Goal: Transaction & Acquisition: Purchase product/service

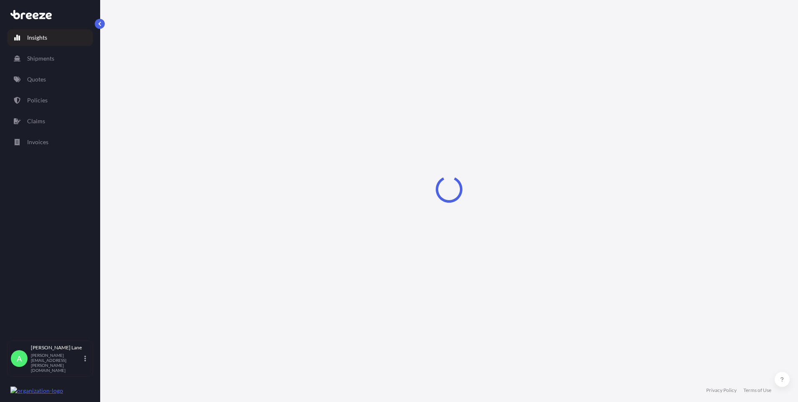
select select "2025"
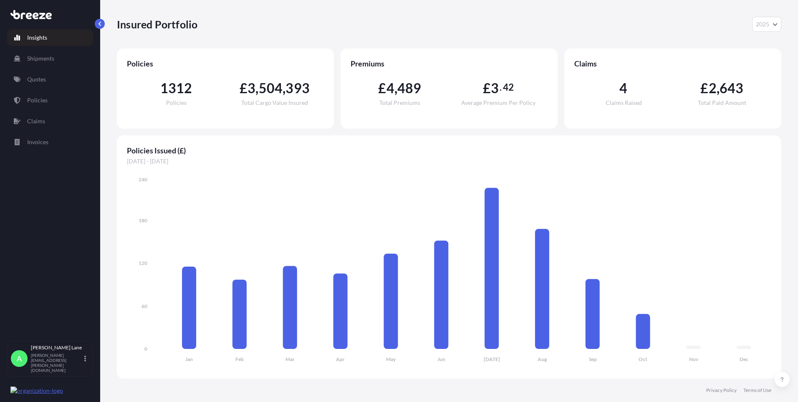
click at [40, 79] on p "Quotes" at bounding box center [36, 79] width 19 height 8
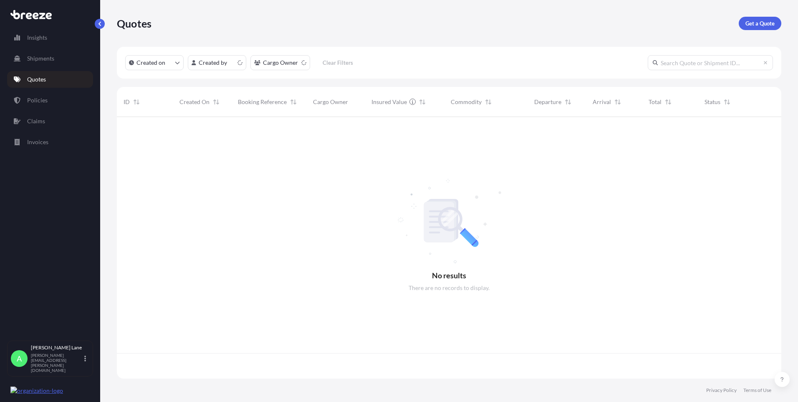
scroll to position [260, 658]
click at [767, 22] on p "Get a Quote" at bounding box center [760, 23] width 29 height 8
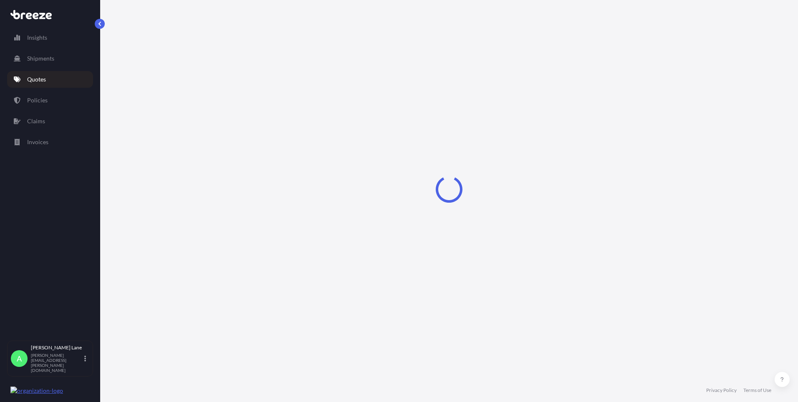
select select "Road"
select select "1"
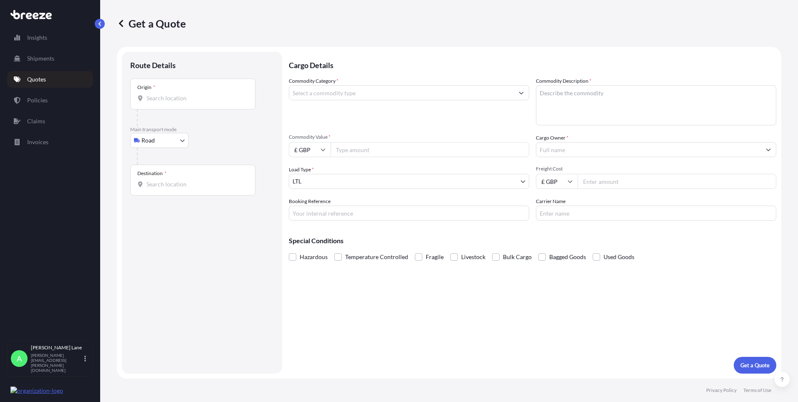
click at [165, 143] on body "Insights Shipments Quotes Policies Claims Invoices A [PERSON_NAME] [PERSON_NAME…" at bounding box center [399, 201] width 798 height 402
click at [157, 179] on div "Air" at bounding box center [160, 177] width 52 height 15
select select "Air"
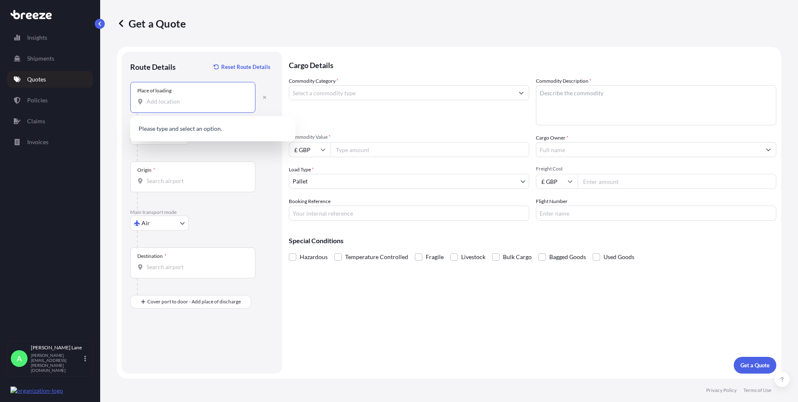
click at [194, 101] on input "Place of loading" at bounding box center [196, 101] width 99 height 8
paste input "SW10 0LJ"
click at [198, 131] on span "[STREET_ADDRESS]" at bounding box center [224, 131] width 130 height 17
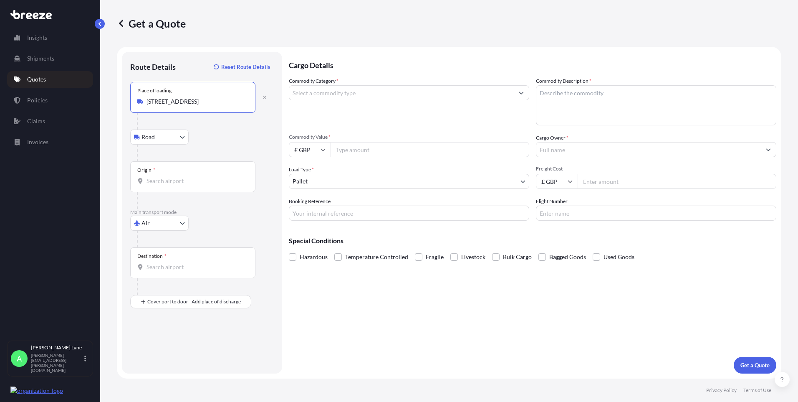
type input "[STREET_ADDRESS]"
click at [171, 181] on input "Origin *" at bounding box center [196, 181] width 99 height 8
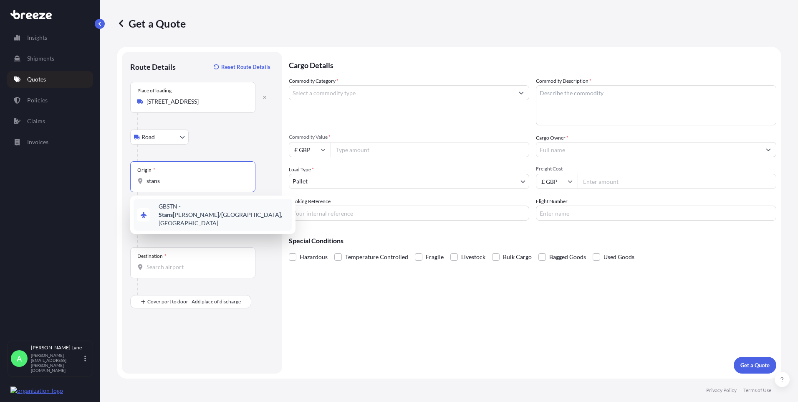
click at [199, 214] on div "GBSTN - [PERSON_NAME] Apt/[GEOGRAPHIC_DATA], [GEOGRAPHIC_DATA]" at bounding box center [213, 215] width 159 height 32
type input "GBSTN - Stansted Apt/[GEOGRAPHIC_DATA], [GEOGRAPHIC_DATA]"
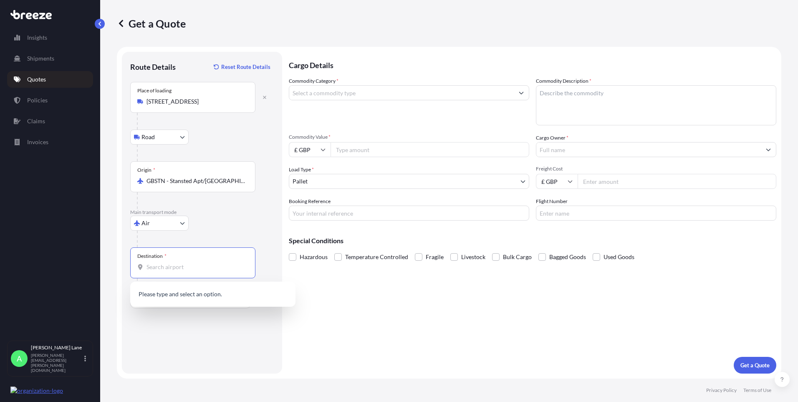
click at [195, 268] on input "Destination *" at bounding box center [196, 267] width 99 height 8
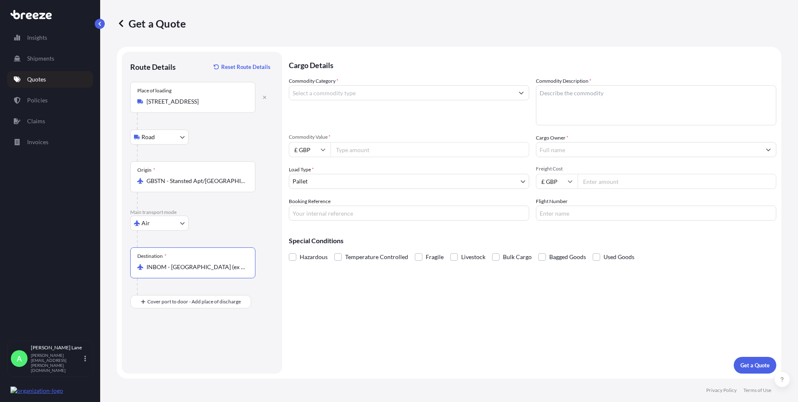
type input "INBOM - [GEOGRAPHIC_DATA] (ex [GEOGRAPHIC_DATA]), [GEOGRAPHIC_DATA]"
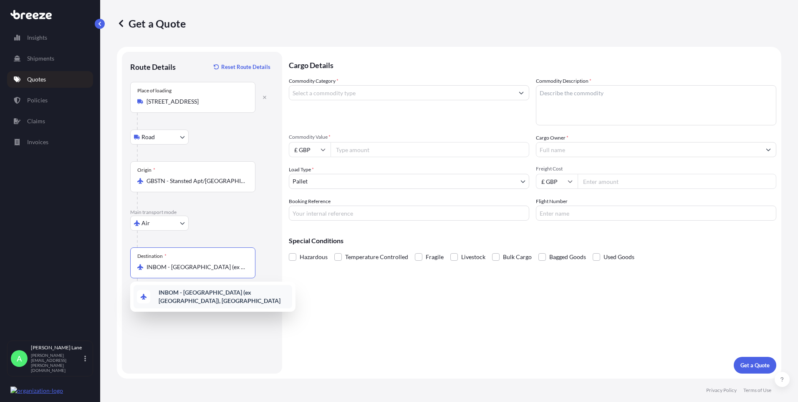
click at [232, 305] on div "INBOM - [GEOGRAPHIC_DATA] (ex [GEOGRAPHIC_DATA]), [GEOGRAPHIC_DATA]" at bounding box center [212, 296] width 165 height 30
click at [230, 301] on div "INBOM - [GEOGRAPHIC_DATA] (ex [GEOGRAPHIC_DATA]), [GEOGRAPHIC_DATA]" at bounding box center [213, 296] width 159 height 23
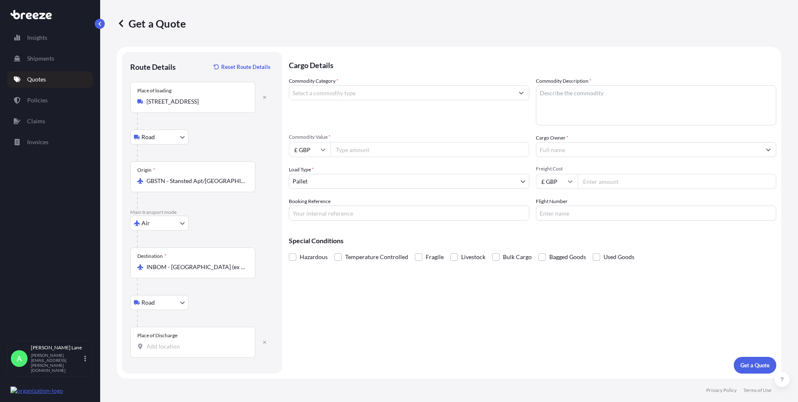
drag, startPoint x: 222, startPoint y: 351, endPoint x: 166, endPoint y: 347, distance: 56.5
click at [166, 347] on input "Place of Discharge" at bounding box center [196, 346] width 99 height 8
paste input "400013"
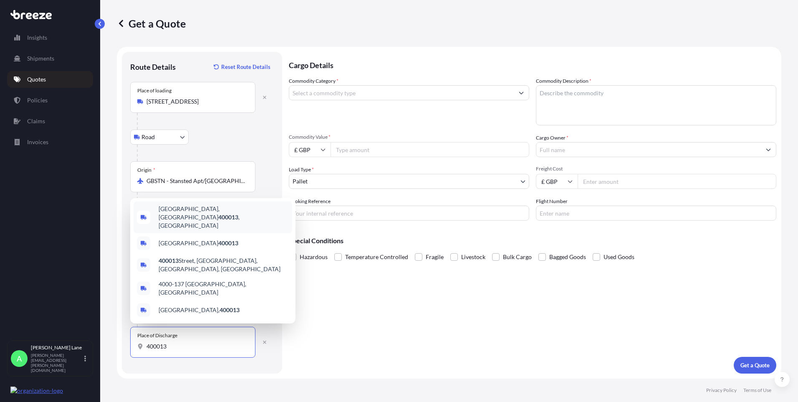
click at [207, 230] on span "[GEOGRAPHIC_DATA]" at bounding box center [224, 217] width 130 height 25
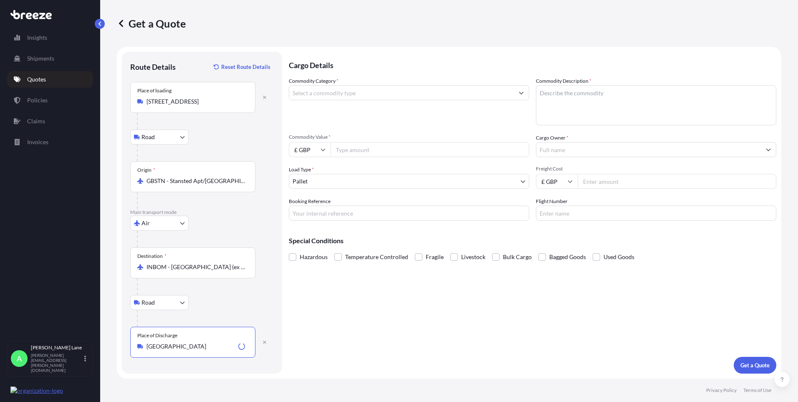
type input "[GEOGRAPHIC_DATA]"
click at [320, 96] on input "Commodity Category *" at bounding box center [401, 92] width 225 height 15
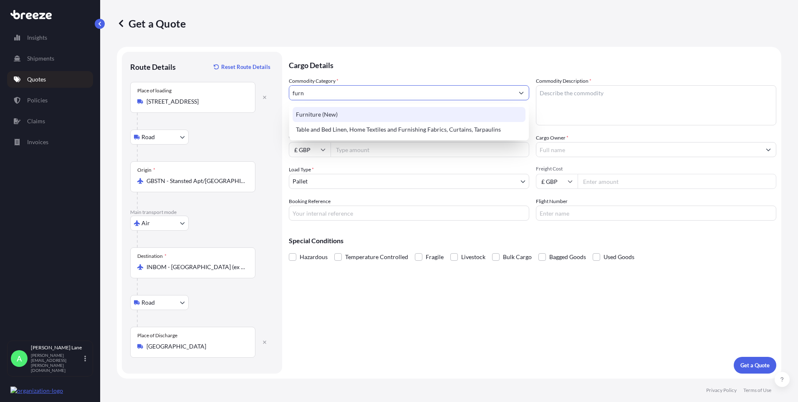
click at [319, 111] on div "Furniture (New)" at bounding box center [409, 114] width 233 height 15
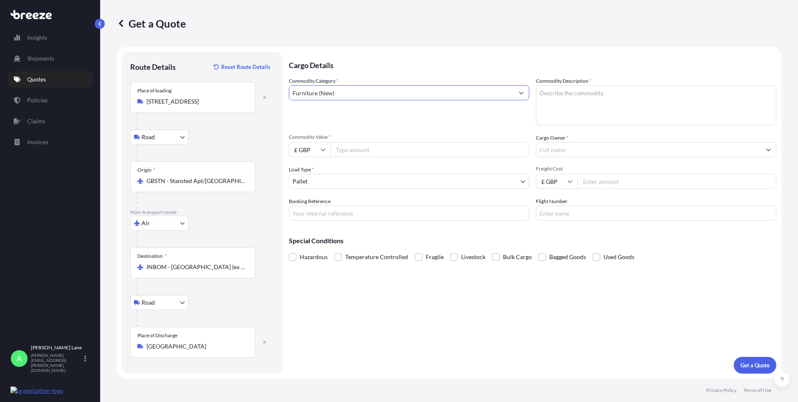
click at [347, 152] on input "Commodity Value *" at bounding box center [430, 149] width 199 height 15
click at [348, 98] on input "Furniture (New)" at bounding box center [401, 92] width 225 height 15
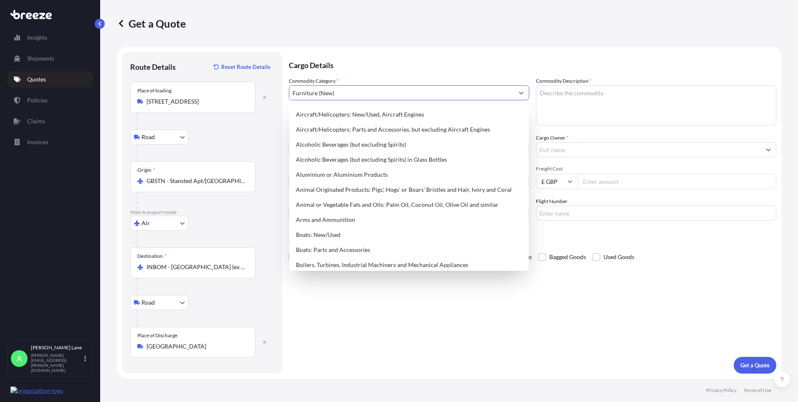
drag, startPoint x: 348, startPoint y: 98, endPoint x: 293, endPoint y: 94, distance: 55.2
click at [293, 94] on input "Furniture (New)" at bounding box center [401, 92] width 225 height 15
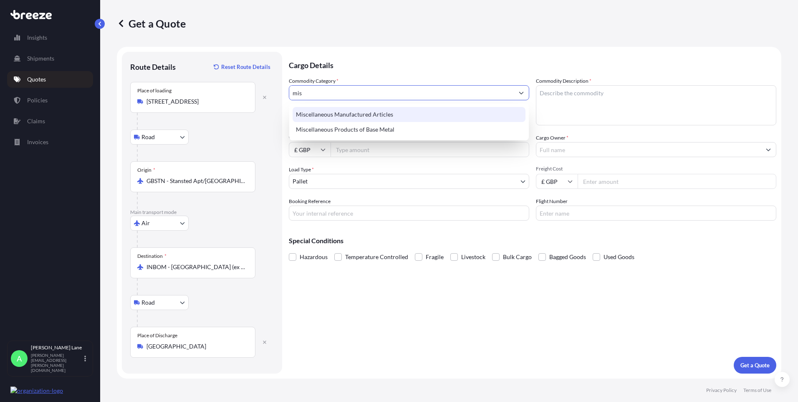
click at [340, 115] on div "Miscellaneous Manufactured Articles" at bounding box center [409, 114] width 233 height 15
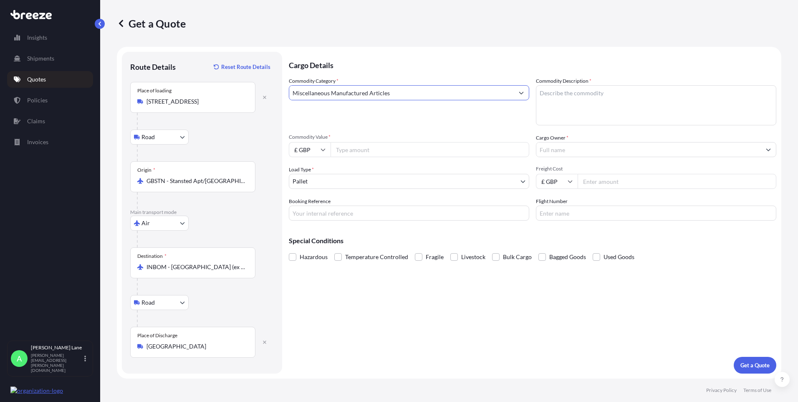
type input "Miscellaneous Manufactured Articles"
click at [353, 156] on input "Commodity Value *" at bounding box center [430, 149] width 199 height 15
type input "6525.01"
click at [316, 214] on input "Booking Reference" at bounding box center [409, 212] width 241 height 15
paste input "1900031"
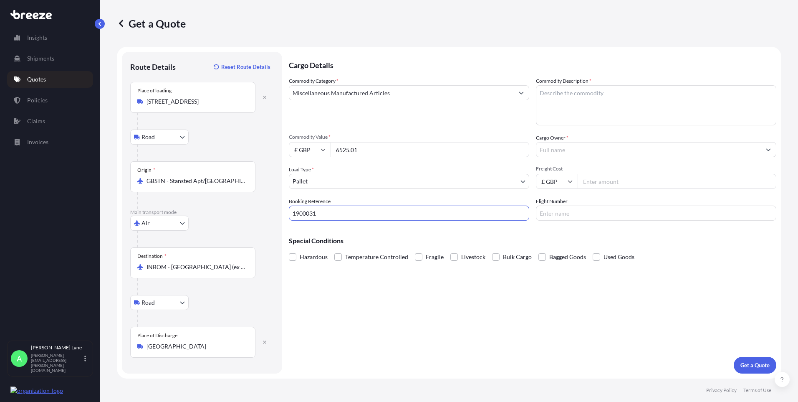
type input "1900031"
click at [565, 106] on textarea "Commodity Description *" at bounding box center [656, 105] width 241 height 40
paste textarea "Chelsea Nursery Changing Unit"
paste textarea "Organic Dual-Sided Cot Mattress - Organic Dual Support Mattress 70 x 140cm / 1P…"
paste textarea "Chelsea Cot Bed - Cot Bed Only"
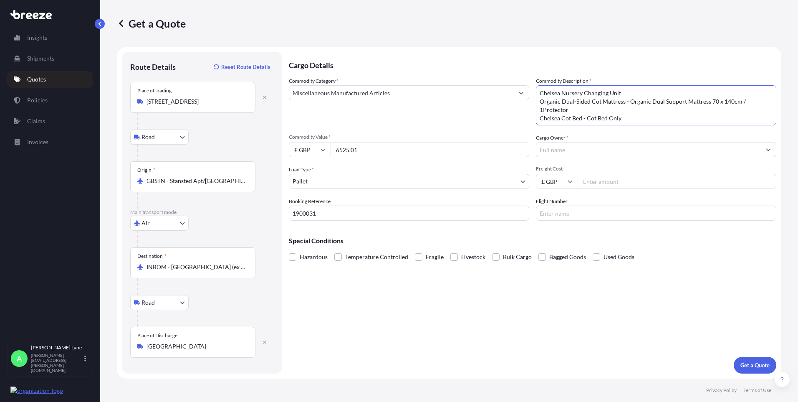
type textarea "Chelsea Nursery Changing Unit Organic Dual-Sided Cot Mattress - Organic Dual Su…"
click at [570, 151] on input "Cargo Owner *" at bounding box center [649, 149] width 225 height 15
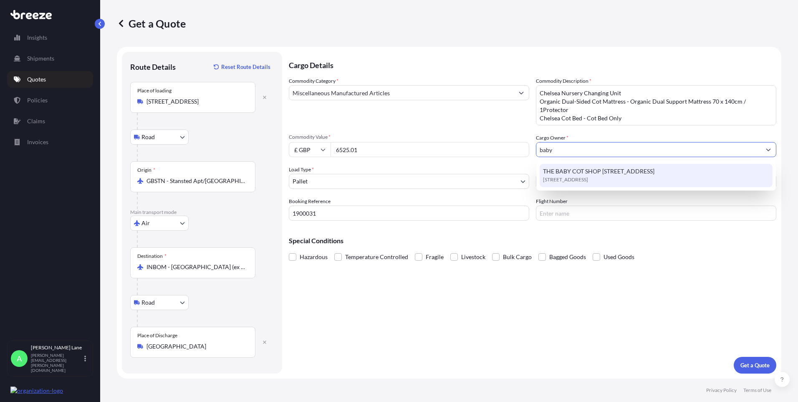
click at [580, 174] on span "THE BABY COT SHOP [STREET_ADDRESS]" at bounding box center [598, 171] width 111 height 8
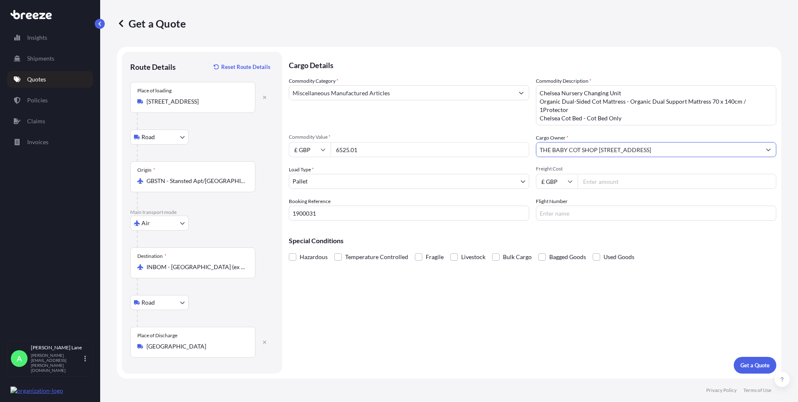
type input "THE BABY COT SHOP [STREET_ADDRESS]"
click at [596, 182] on input "Freight Cost" at bounding box center [677, 181] width 199 height 15
type input "1385"
click at [570, 211] on input "Flight Number" at bounding box center [656, 212] width 241 height 15
type input "fedex"
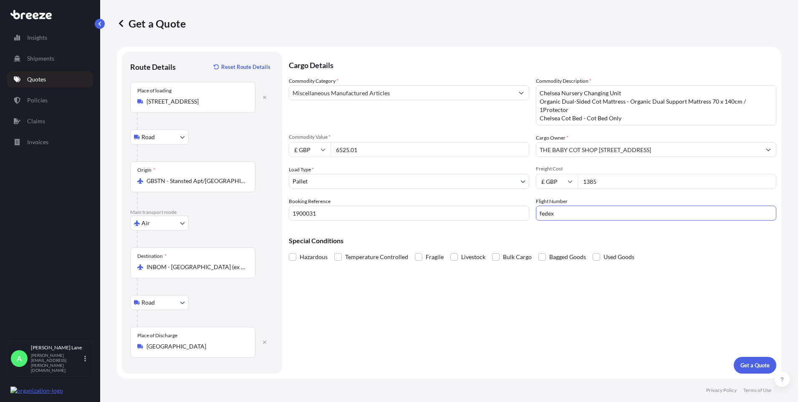
click at [489, 285] on div "Cargo Details Commodity Category * Miscellaneous Manufactured Articles Commodit…" at bounding box center [533, 213] width 488 height 322
click at [757, 366] on p "Get a Quote" at bounding box center [755, 365] width 29 height 8
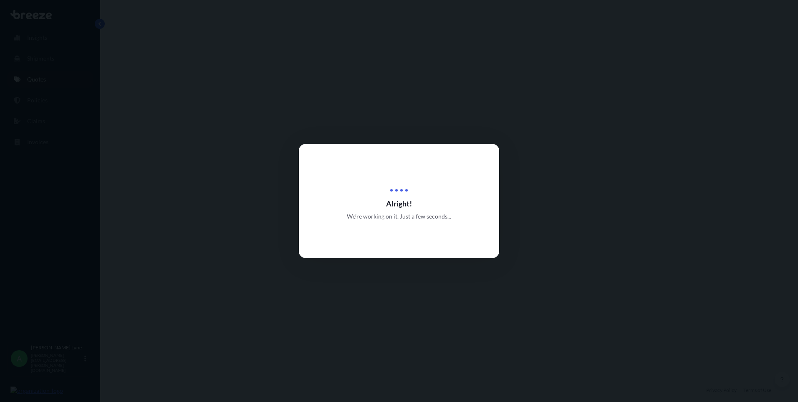
select select "Road"
select select "Air"
select select "Road"
select select "1"
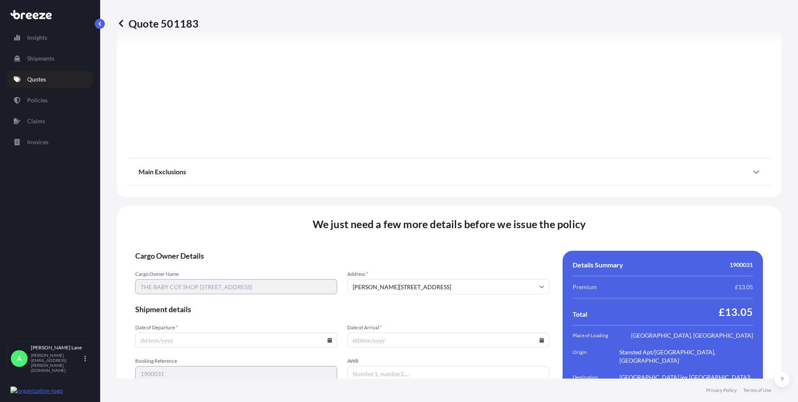
scroll to position [1089, 0]
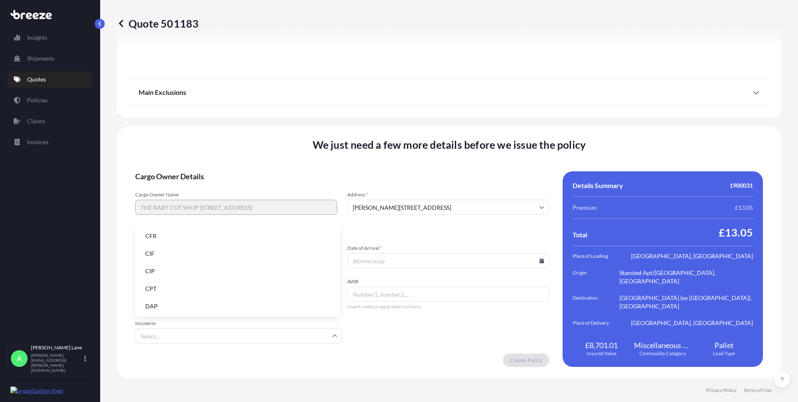
click at [250, 336] on input "Incoterm" at bounding box center [238, 335] width 207 height 15
click at [210, 309] on li "DAP" at bounding box center [238, 306] width 198 height 16
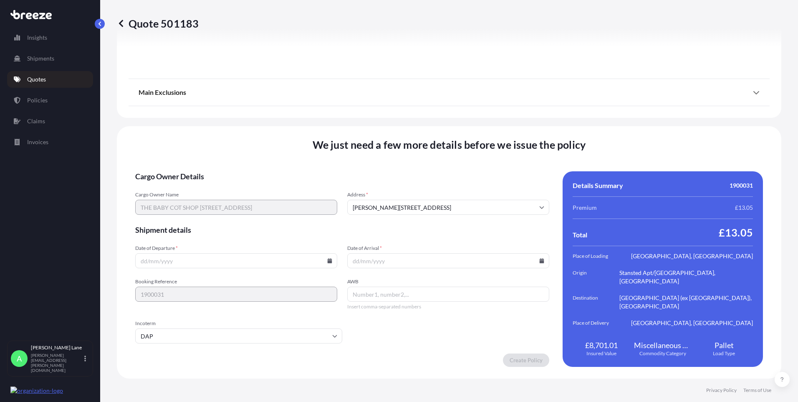
click at [329, 262] on icon at bounding box center [330, 260] width 5 height 5
click at [257, 169] on button "10" at bounding box center [254, 170] width 13 height 13
type input "[DATE]"
click at [540, 261] on icon at bounding box center [542, 260] width 5 height 5
click at [468, 187] on button "17" at bounding box center [464, 186] width 13 height 13
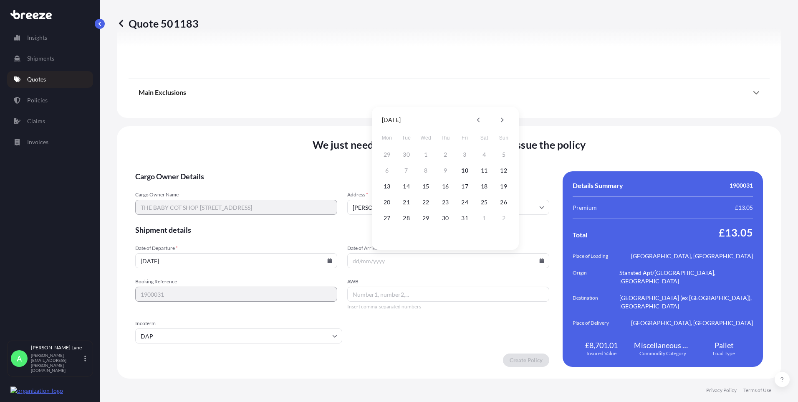
type input "[DATE]"
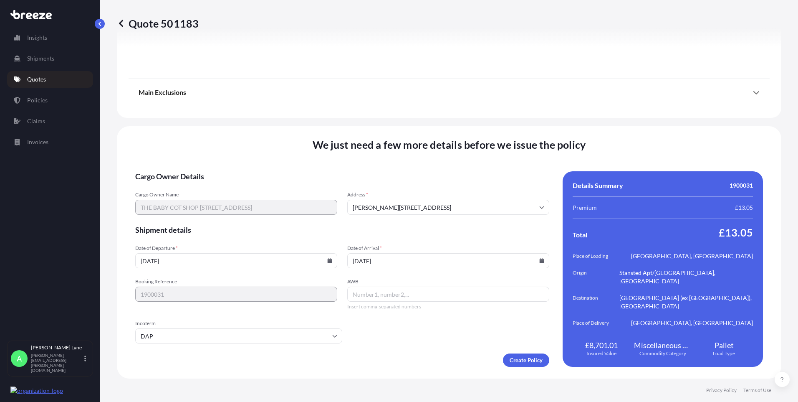
click at [387, 293] on input "AWB" at bounding box center [448, 293] width 202 height 15
paste input "885067673312"
type input "885067673312"
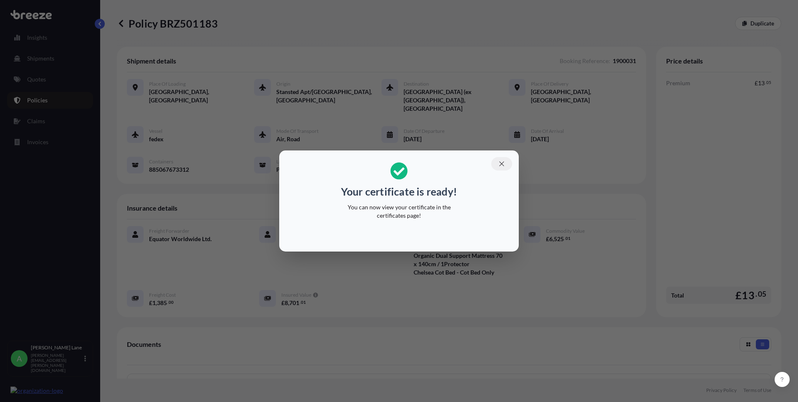
click at [503, 161] on icon "button" at bounding box center [502, 164] width 8 height 8
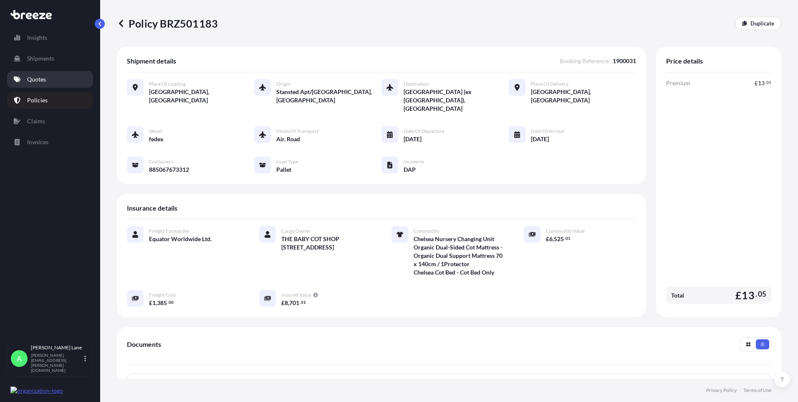
click at [46, 85] on link "Quotes" at bounding box center [50, 79] width 86 height 17
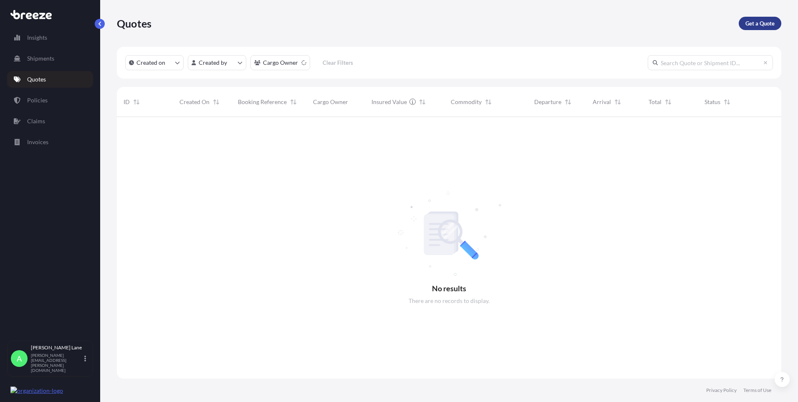
scroll to position [285, 658]
click at [773, 24] on p "Get a Quote" at bounding box center [760, 23] width 29 height 8
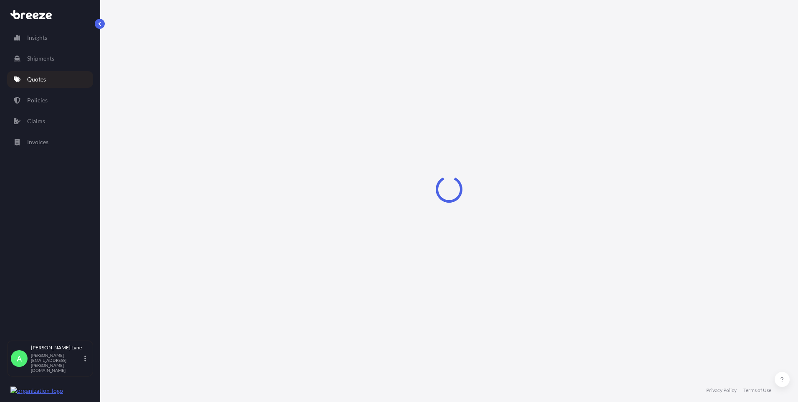
select select "Road"
select select "1"
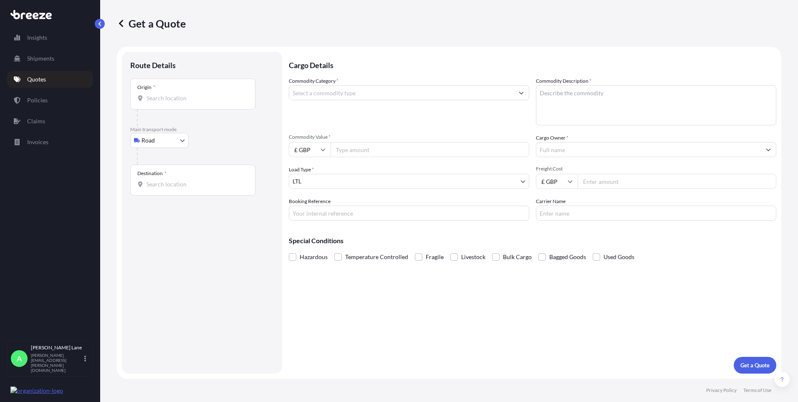
click at [165, 146] on body "Insights Shipments Quotes Policies Claims Invoices A [PERSON_NAME] [PERSON_NAME…" at bounding box center [399, 201] width 798 height 402
click at [171, 173] on div "Air" at bounding box center [160, 177] width 52 height 15
select select "Air"
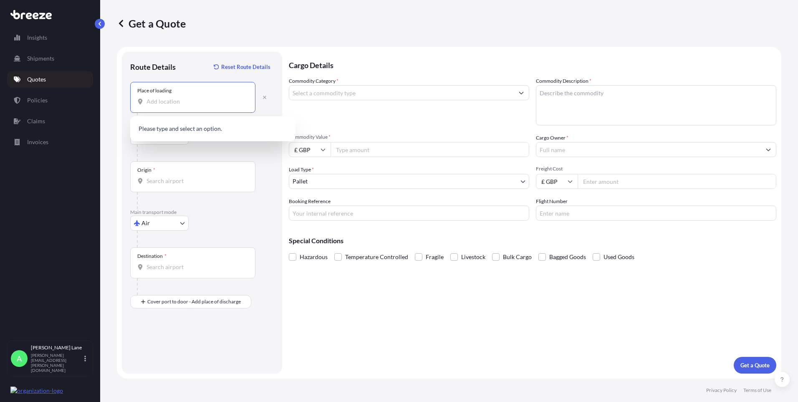
paste input "EN11 0JX"
click at [188, 129] on span "Hoddesdon EN11 0JX , [GEOGRAPHIC_DATA]" at bounding box center [218, 129] width 118 height 8
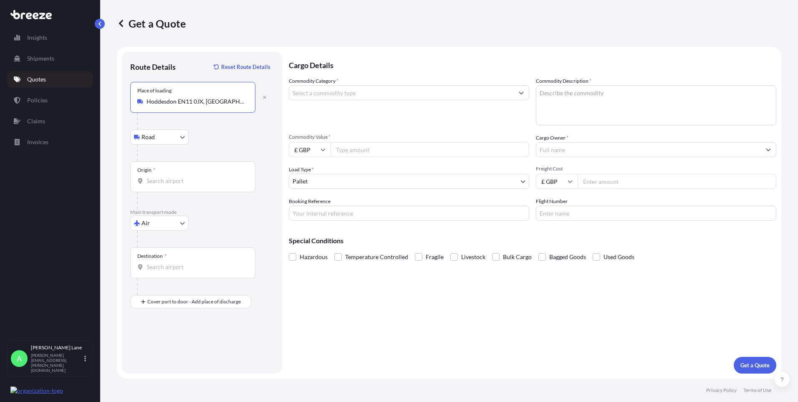
type input "Hoddesdon EN11 0JX, [GEOGRAPHIC_DATA]"
click at [189, 177] on input "Origin *" at bounding box center [196, 181] width 99 height 8
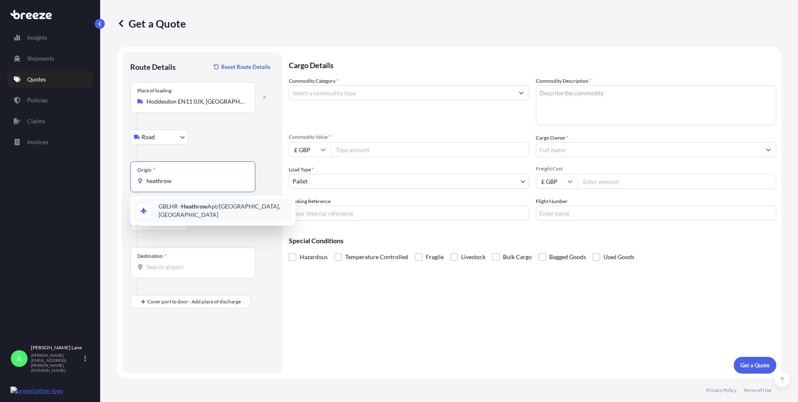
click at [179, 205] on span "GBLHR - Heathrow Apt/[GEOGRAPHIC_DATA], [GEOGRAPHIC_DATA]" at bounding box center [224, 210] width 130 height 17
type input "GBLHR - Heathrow Apt/[GEOGRAPHIC_DATA], [GEOGRAPHIC_DATA]"
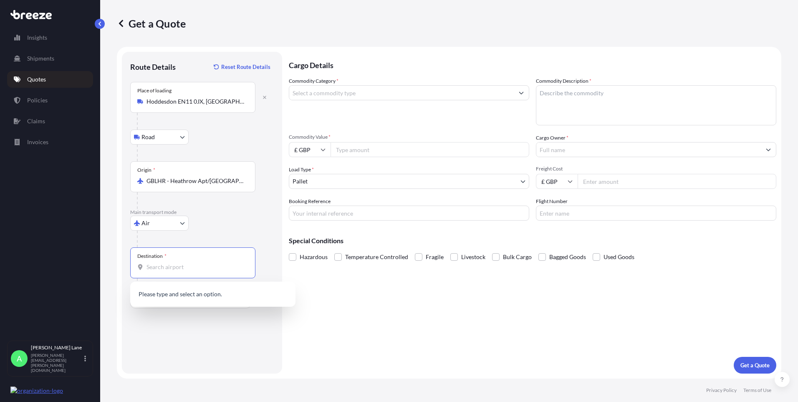
click at [172, 265] on input "Destination *" at bounding box center [196, 267] width 99 height 8
drag, startPoint x: 192, startPoint y: 271, endPoint x: 175, endPoint y: 266, distance: 18.6
click at [175, 266] on input "Destination * Please select a destination" at bounding box center [196, 267] width 99 height 8
paste input "SACRAMENTO"
click at [178, 290] on div "USSAC / SMF - [GEOGRAPHIC_DATA] , [GEOGRAPHIC_DATA]" at bounding box center [213, 296] width 159 height 23
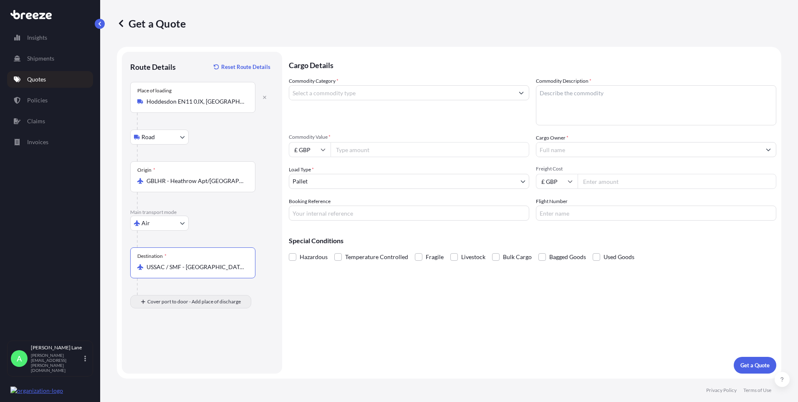
type input "USSAC / SMF - [GEOGRAPHIC_DATA], [GEOGRAPHIC_DATA]"
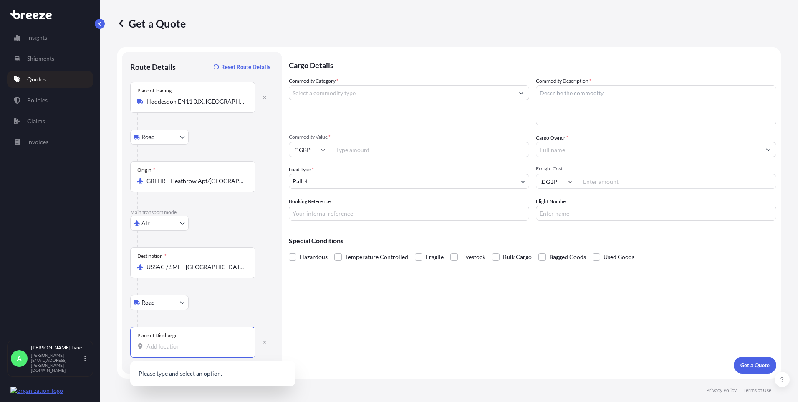
paste input "SACRAMENTO"
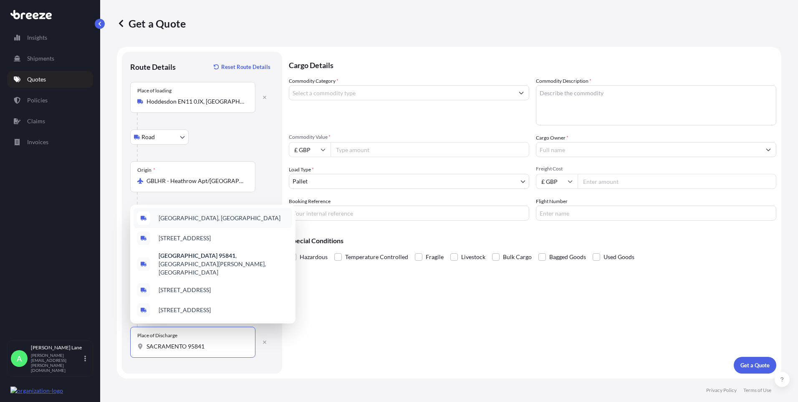
click at [191, 222] on span "[GEOGRAPHIC_DATA], [GEOGRAPHIC_DATA]" at bounding box center [220, 218] width 122 height 8
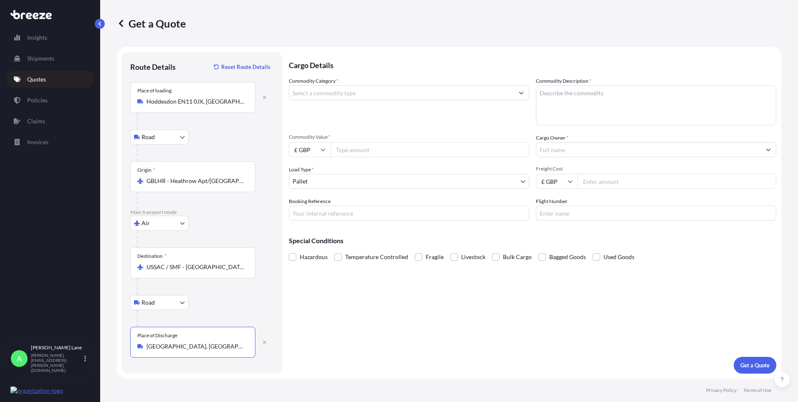
type input "[GEOGRAPHIC_DATA], [GEOGRAPHIC_DATA]"
click at [357, 92] on input "Commodity Category *" at bounding box center [401, 92] width 225 height 15
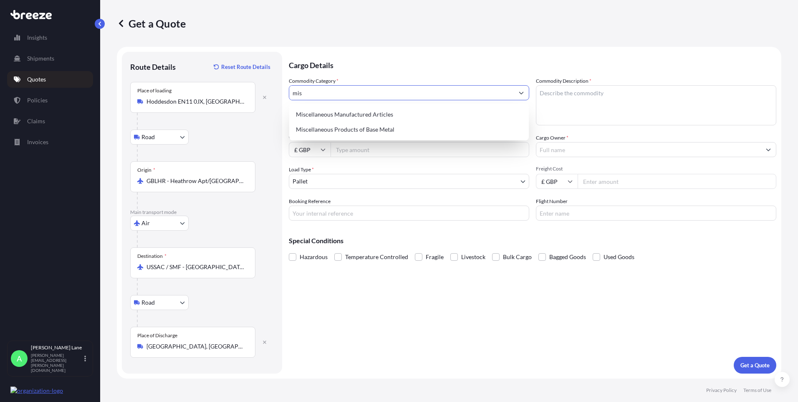
click at [357, 103] on body "5 options available. 1 option available. 0 options available. 5 options availab…" at bounding box center [399, 201] width 798 height 402
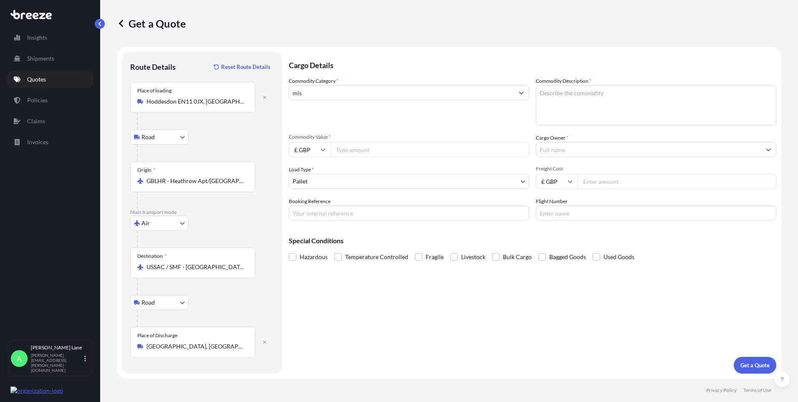
click at [357, 112] on div "Commodity Category * mis" at bounding box center [409, 101] width 241 height 48
click at [341, 97] on input "mis" at bounding box center [401, 92] width 225 height 15
drag, startPoint x: 324, startPoint y: 94, endPoint x: 269, endPoint y: 96, distance: 55.1
click at [269, 96] on form "Route Details Reset Route Details Place of loading [GEOGRAPHIC_DATA] EN11 0JX, …" at bounding box center [449, 213] width 665 height 332
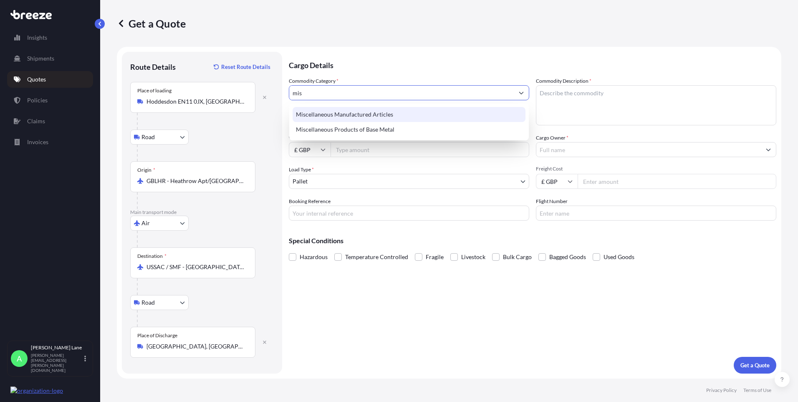
click at [326, 114] on div "Miscellaneous Manufactured Articles" at bounding box center [409, 114] width 233 height 15
type input "Miscellaneous Manufactured Articles"
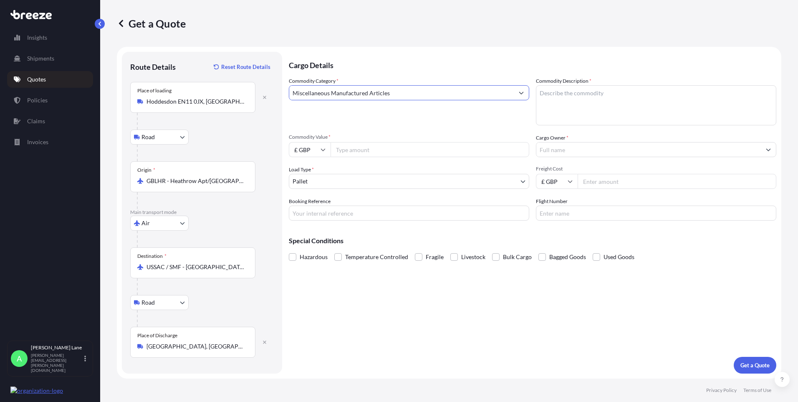
click at [354, 142] on input "Commodity Value *" at bounding box center [430, 149] width 199 height 15
type input "5470.60"
click at [315, 183] on body "Insights Shipments Quotes Policies Claims Invoices A [PERSON_NAME] [PERSON_NAME…" at bounding box center [399, 201] width 798 height 402
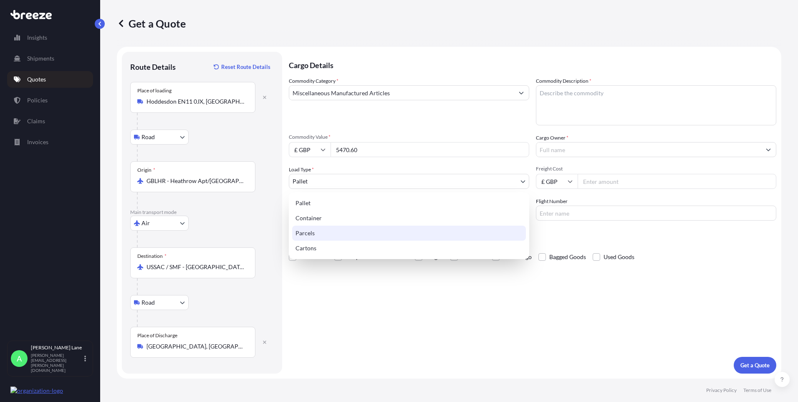
click at [316, 230] on div "Parcels" at bounding box center [409, 232] width 234 height 15
select select "3"
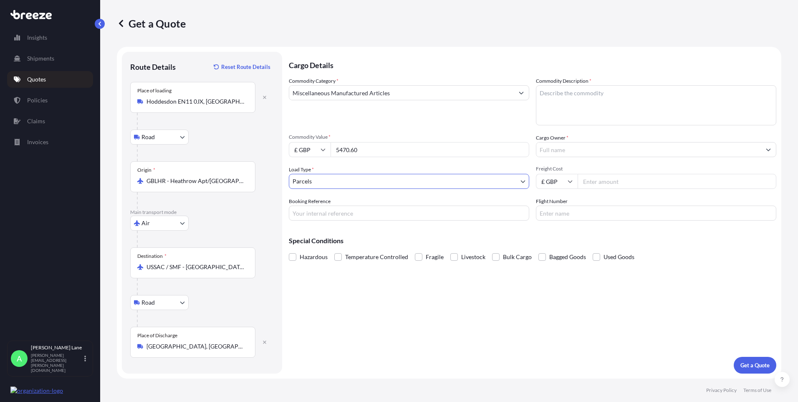
click at [343, 208] on input "Booking Reference" at bounding box center [409, 212] width 241 height 15
paste input "1900074"
type input "1900074"
click at [604, 116] on textarea "Commodity Description *" at bounding box center [656, 105] width 241 height 40
paste textarea "DARTS AND ACCESSORIES"
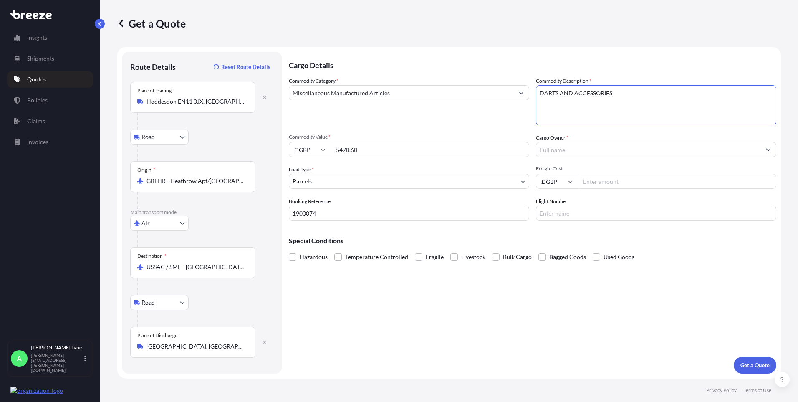
type textarea "DARTS AND ACCESSORIES"
click at [561, 150] on input "Cargo Owner *" at bounding box center [649, 149] width 225 height 15
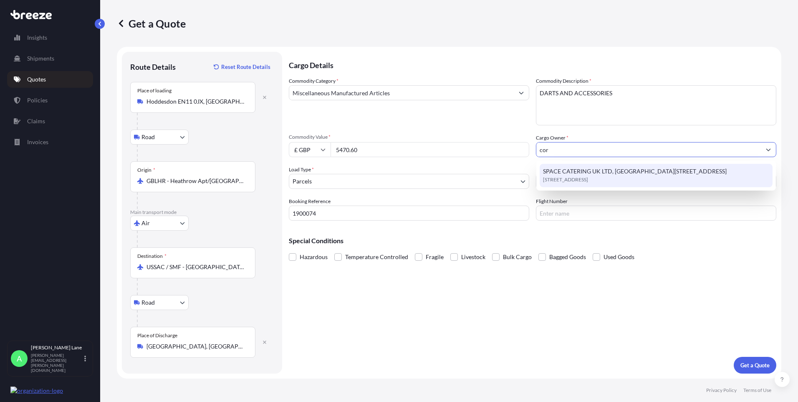
click at [588, 182] on span "[STREET_ADDRESS]" at bounding box center [565, 179] width 45 height 8
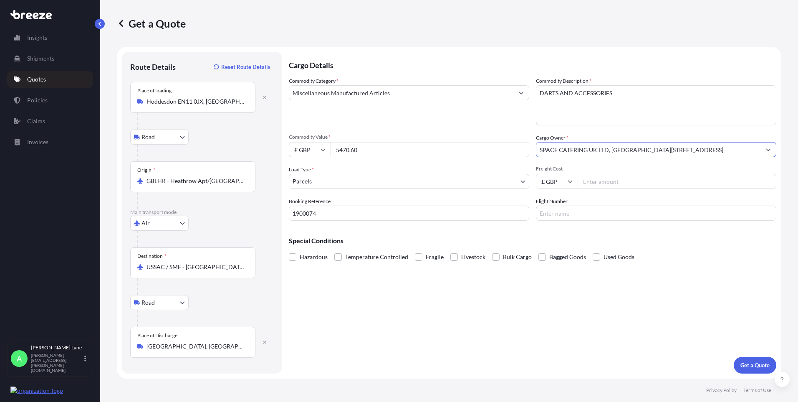
drag, startPoint x: 541, startPoint y: 149, endPoint x: 646, endPoint y: 143, distance: 105.4
click at [642, 144] on input "SPACE CATERING UK LTD, [GEOGRAPHIC_DATA][STREET_ADDRESS]" at bounding box center [649, 149] width 225 height 15
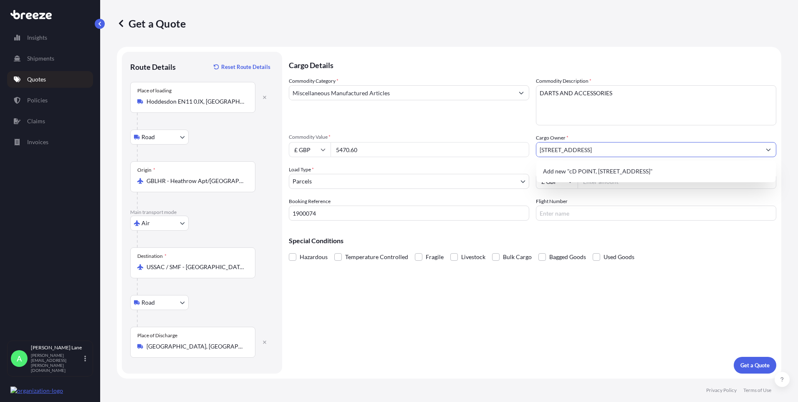
drag, startPoint x: 661, startPoint y: 150, endPoint x: 503, endPoint y: 158, distance: 158.1
click at [503, 158] on div "Commodity Category * Miscellaneous Manufactured Articles Commodity Description …" at bounding box center [533, 149] width 488 height 144
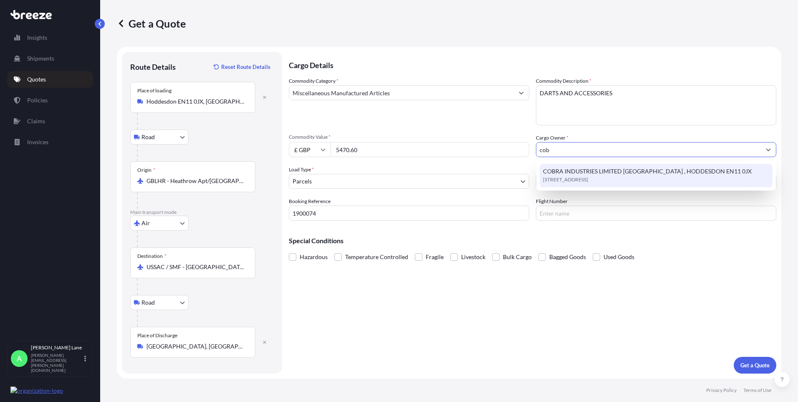
click at [597, 173] on span "COBRA INDUSTRIES LIMITED [GEOGRAPHIC_DATA] , HODDESDON EN11 0JX" at bounding box center [647, 171] width 209 height 8
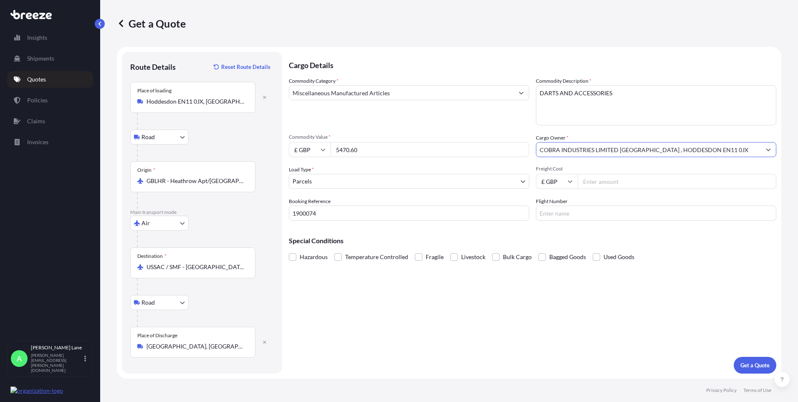
type input "COBRA INDUSTRIES LIMITED [GEOGRAPHIC_DATA] , HODDESDON EN11 0JX"
click at [605, 183] on input "Freight Cost" at bounding box center [677, 181] width 199 height 15
click at [362, 321] on div "Cargo Details Commodity Category * Miscellaneous Manufactured Articles Commodit…" at bounding box center [533, 213] width 488 height 322
click at [426, 346] on div "Cargo Details Commodity Category * Miscellaneous Manufactured Articles Commodit…" at bounding box center [533, 213] width 488 height 322
click at [595, 183] on input "Freight Cost" at bounding box center [677, 181] width 199 height 15
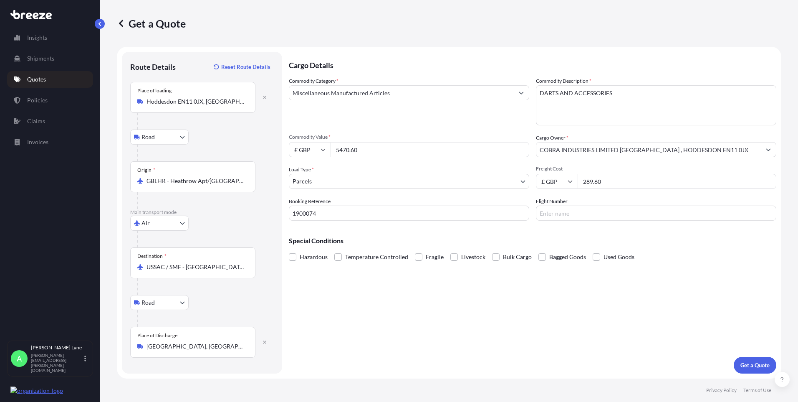
type input "289.60"
click at [572, 212] on input "Flight Number" at bounding box center [656, 212] width 241 height 15
paste input "1ZW074F30435270734"
type input "1ZW074F30435270734"
click at [744, 370] on button "Get a Quote" at bounding box center [755, 365] width 43 height 17
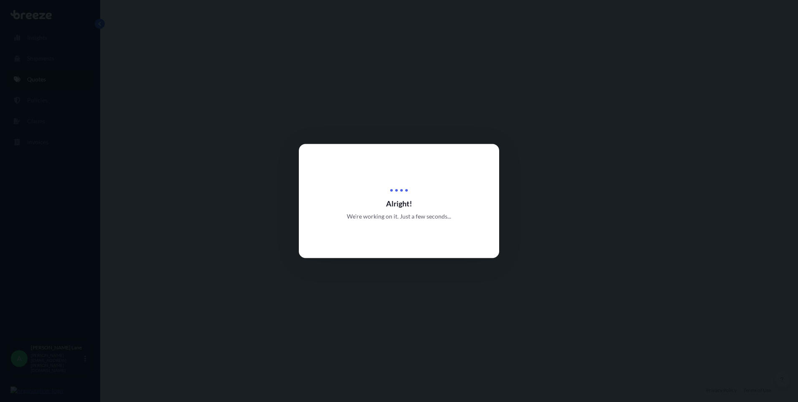
select select "Road"
select select "Air"
select select "Road"
select select "3"
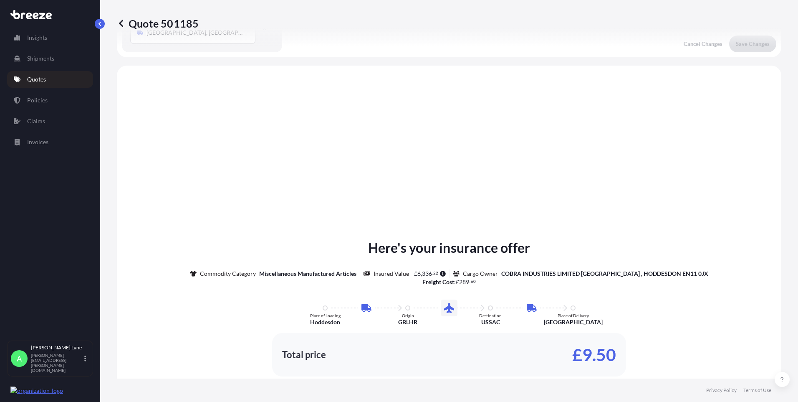
scroll to position [334, 0]
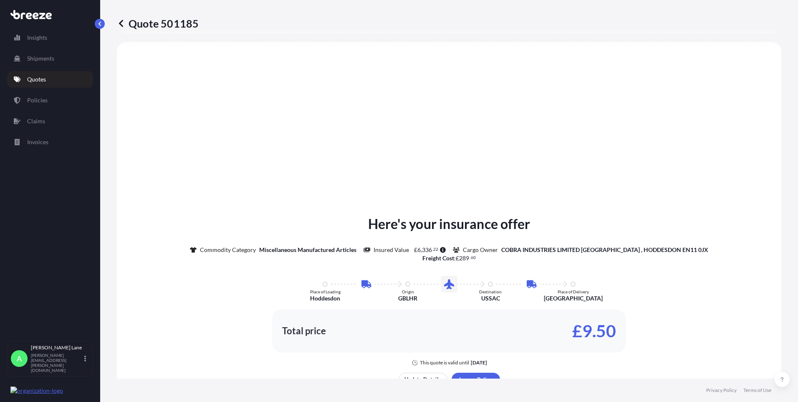
click at [469, 380] on footer "Privacy Policy Terms of Use" at bounding box center [449, 389] width 698 height 23
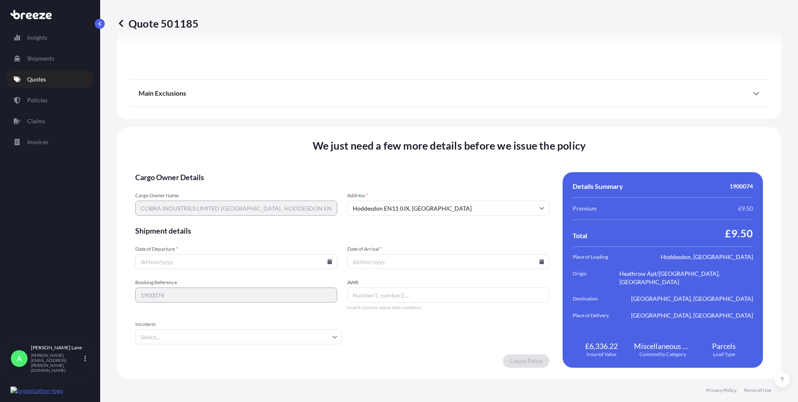
scroll to position [1089, 0]
drag, startPoint x: 323, startPoint y: 263, endPoint x: 329, endPoint y: 263, distance: 6.3
click at [325, 263] on div at bounding box center [236, 260] width 202 height 15
click at [327, 260] on icon at bounding box center [329, 260] width 5 height 5
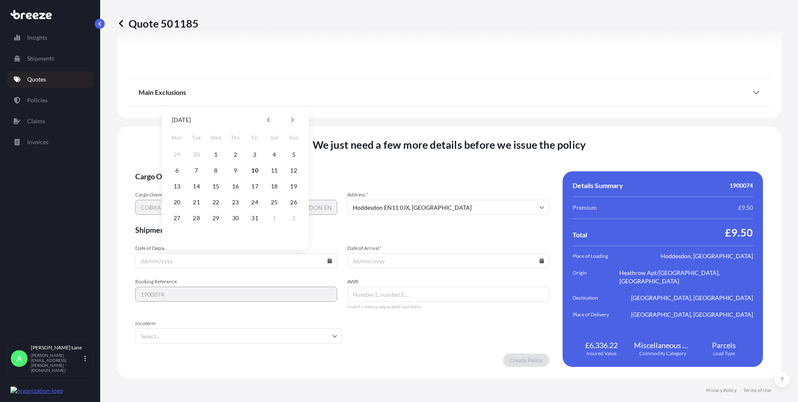
click at [256, 172] on button "10" at bounding box center [254, 170] width 13 height 13
type input "[DATE]"
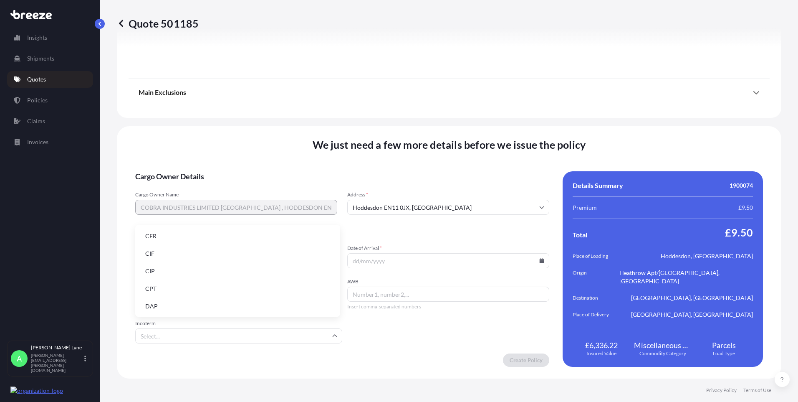
click at [174, 333] on input "Incoterm" at bounding box center [238, 335] width 207 height 15
drag, startPoint x: 175, startPoint y: 306, endPoint x: 357, endPoint y: 302, distance: 182.1
click at [175, 306] on li "DAP" at bounding box center [238, 306] width 198 height 16
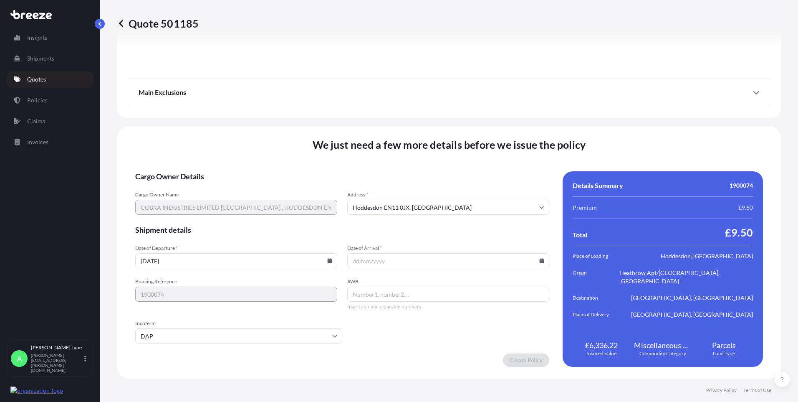
paste input "1ZW074F30435270734"
type input "1ZW074F30435270734"
click at [540, 263] on icon at bounding box center [542, 260] width 5 height 5
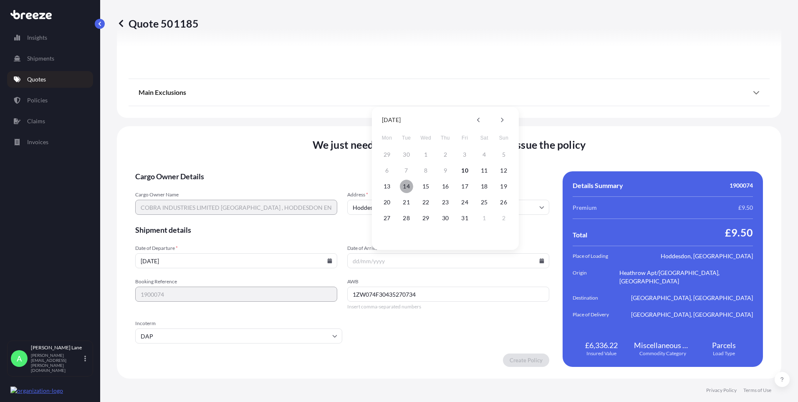
drag, startPoint x: 407, startPoint y: 187, endPoint x: 505, endPoint y: 303, distance: 152.3
click at [407, 187] on button "14" at bounding box center [406, 186] width 13 height 13
type input "[DATE]"
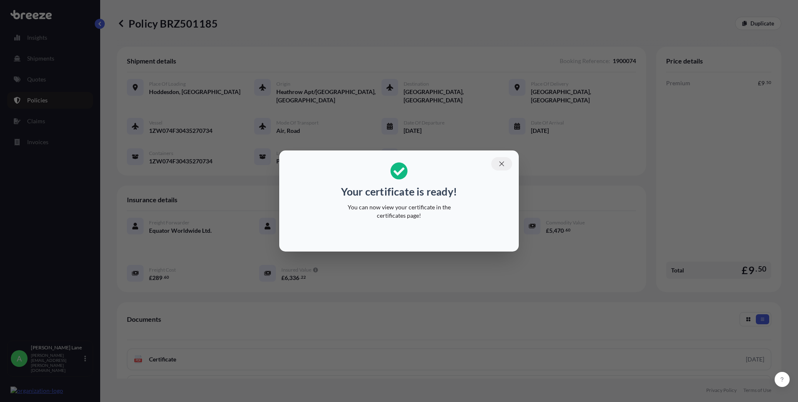
click at [498, 163] on button "button" at bounding box center [501, 163] width 21 height 13
